Goal: Task Accomplishment & Management: Complete application form

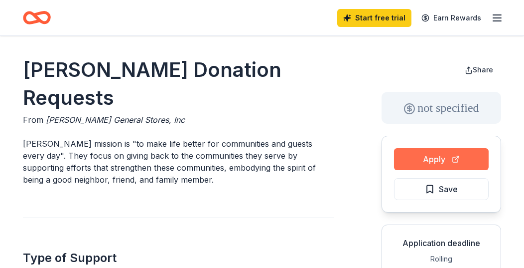
click at [440, 156] on button "Apply" at bounding box center [441, 159] width 95 height 22
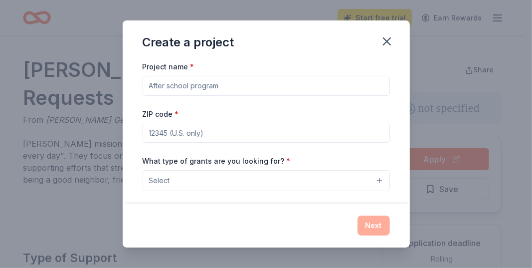
click at [505, 90] on div "Create a project Project name * ZIP code * What type of grants are you looking …" at bounding box center [266, 134] width 532 height 268
click at [385, 37] on icon "button" at bounding box center [387, 41] width 14 height 14
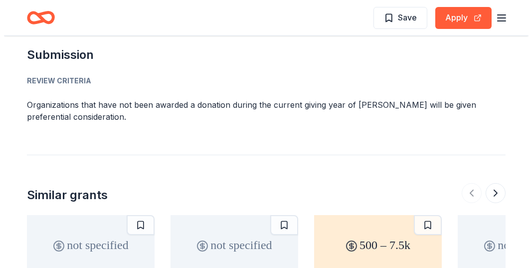
scroll to position [958, 0]
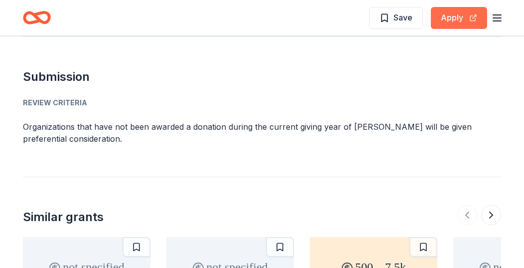
click at [453, 13] on button "Apply" at bounding box center [459, 18] width 56 height 22
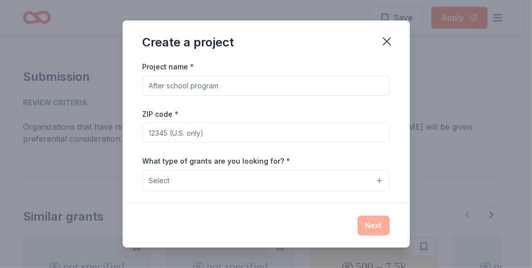
click at [224, 84] on input "Project name *" at bounding box center [266, 86] width 247 height 20
type input "christmas Caravan Gala"
click at [166, 137] on input "ZIP code *" at bounding box center [266, 133] width 247 height 20
type input "68137"
click at [163, 177] on span "Select" at bounding box center [159, 180] width 21 height 12
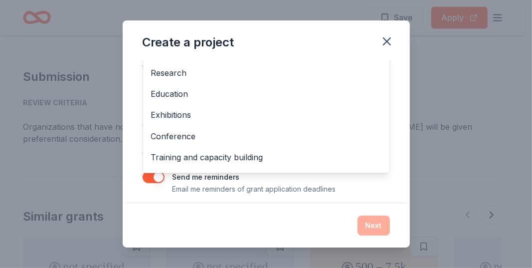
scroll to position [76, 0]
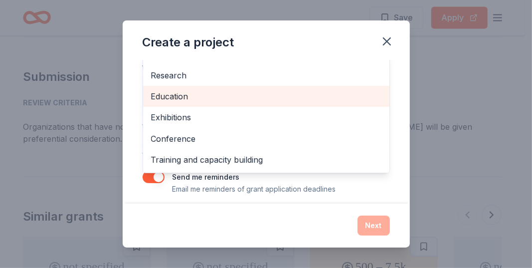
click at [180, 91] on span "Education" at bounding box center [266, 96] width 230 height 13
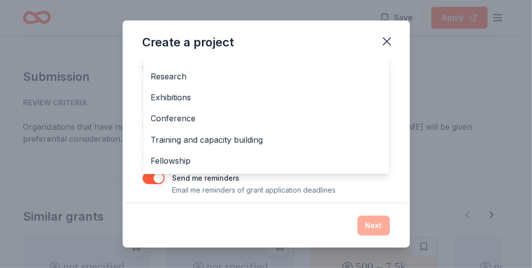
click at [390, 179] on div "Project name * christmas Caravan Gala ZIP code * 68137 What type of grants are …" at bounding box center [266, 131] width 287 height 143
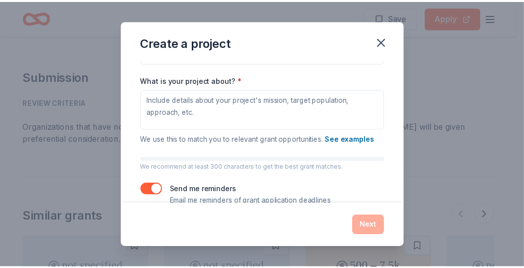
scroll to position [147, 0]
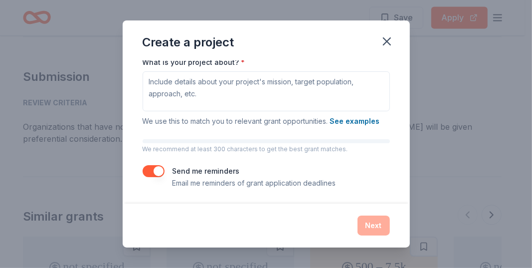
click at [374, 225] on div "Next" at bounding box center [266, 225] width 247 height 20
click at [421, 45] on div "Create a project Project name * christmas Caravan Gala ZIP code * 68137 What ty…" at bounding box center [266, 134] width 532 height 268
click at [386, 39] on icon "button" at bounding box center [387, 41] width 14 height 14
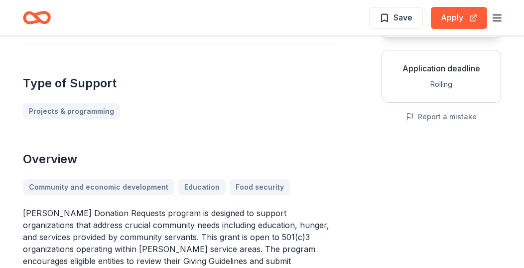
scroll to position [161, 0]
